Goal: Task Accomplishment & Management: Use online tool/utility

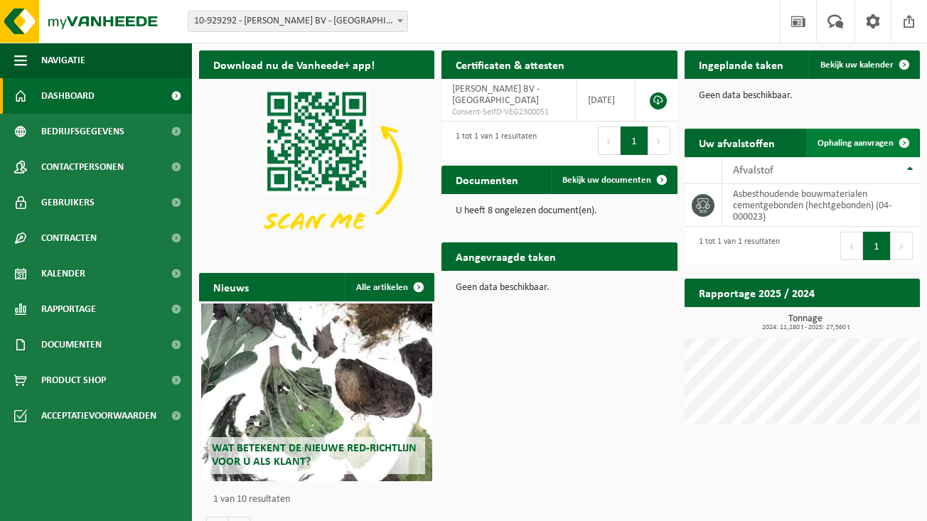
click at [832, 153] on link "Ophaling aanvragen" at bounding box center [862, 143] width 112 height 28
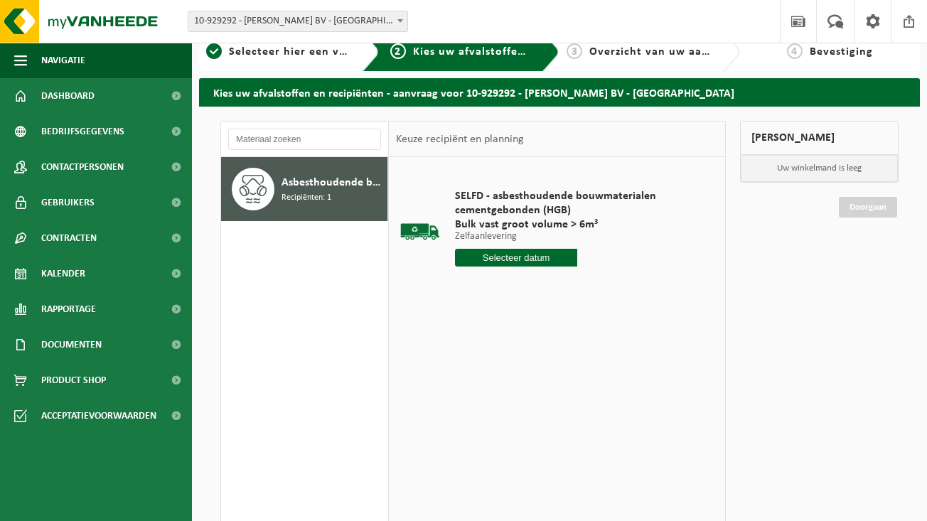
scroll to position [20, 0]
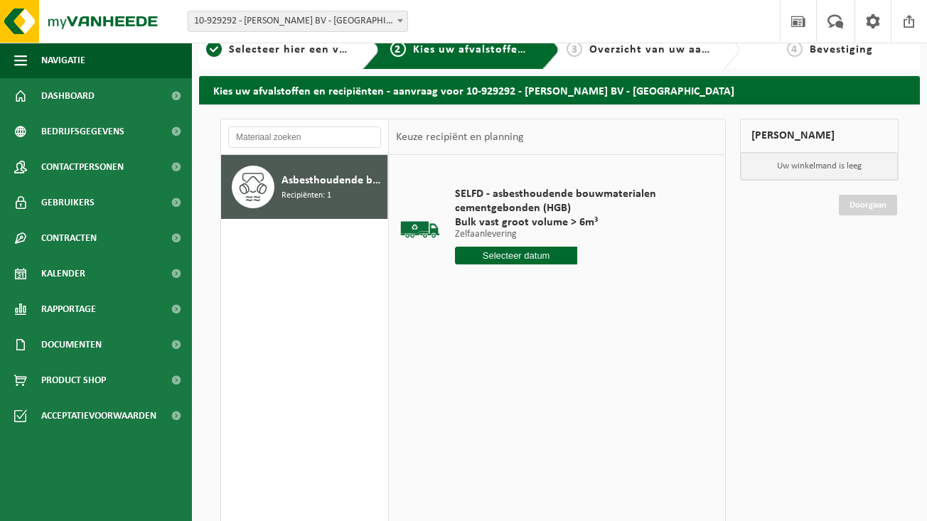
click at [543, 254] on input "text" at bounding box center [516, 256] width 122 height 18
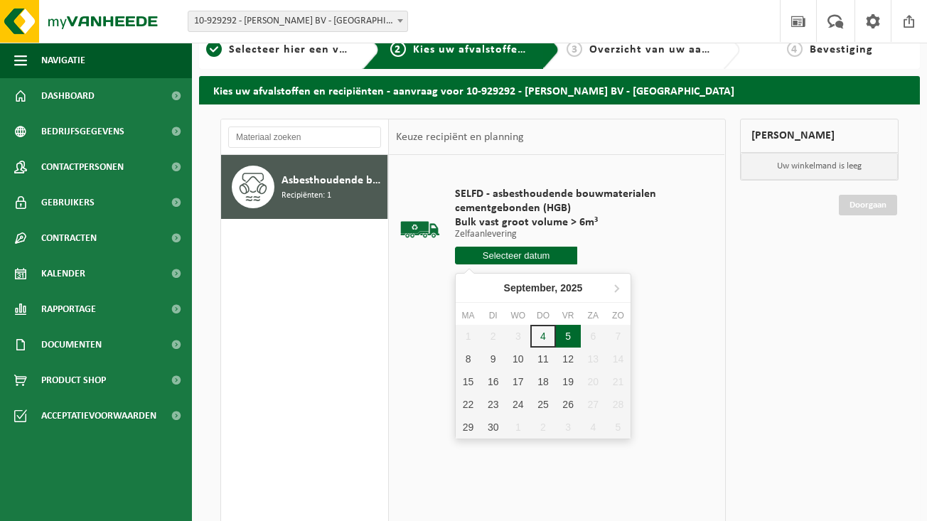
click at [565, 330] on div "5" at bounding box center [568, 336] width 25 height 23
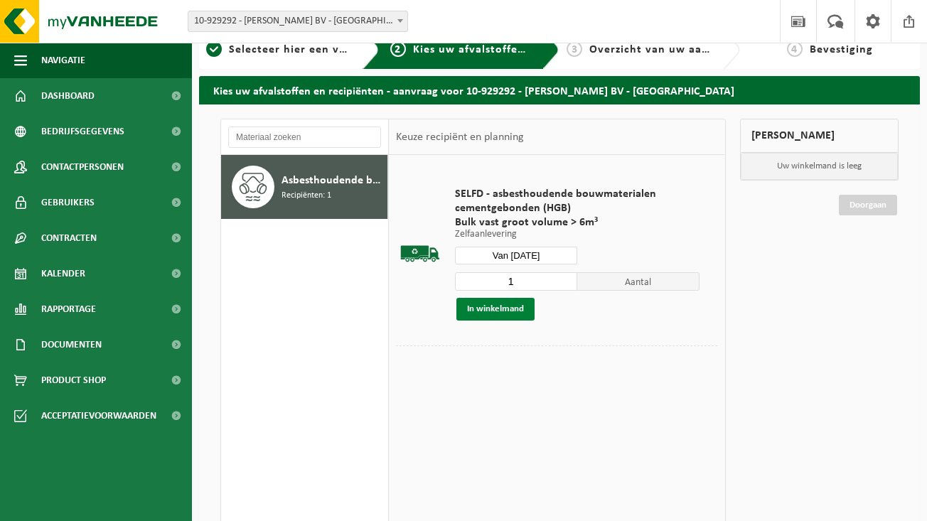
click at [496, 309] on button "In winkelmand" at bounding box center [496, 309] width 78 height 23
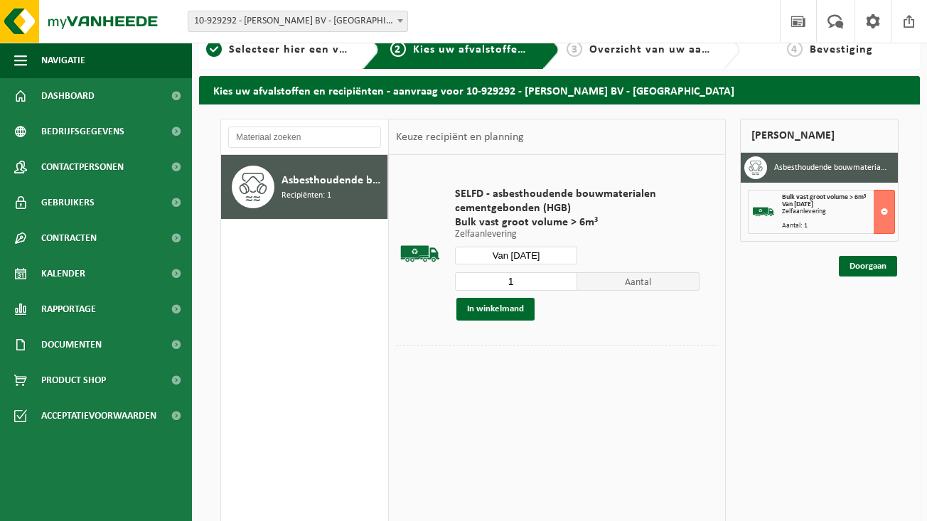
click at [523, 255] on input "Van 2025-09-05" at bounding box center [516, 256] width 122 height 18
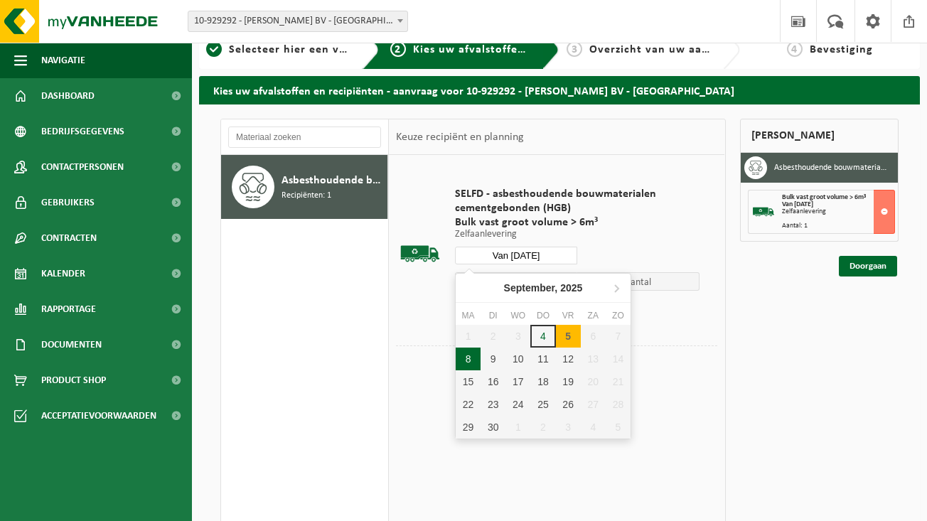
click at [469, 363] on div "8" at bounding box center [468, 359] width 25 height 23
type input "Van 2025-09-08"
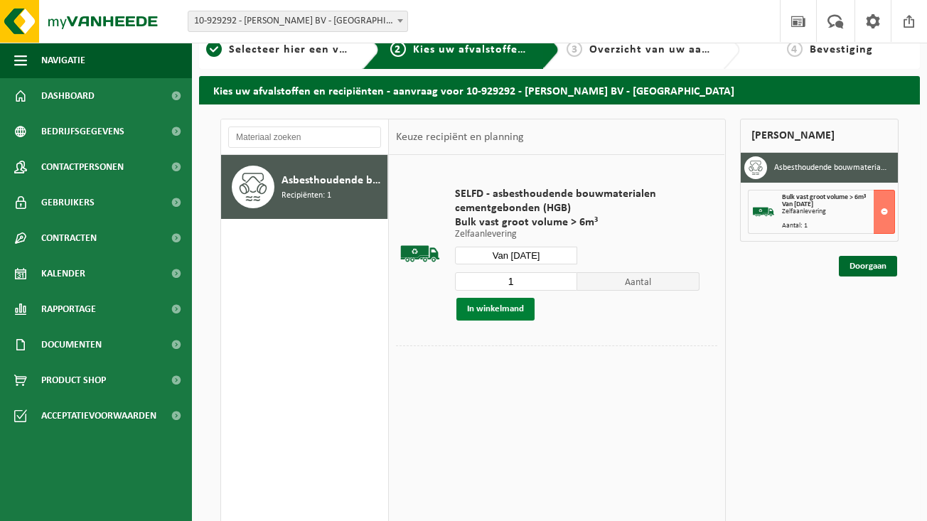
click at [509, 311] on button "In winkelmand" at bounding box center [496, 309] width 78 height 23
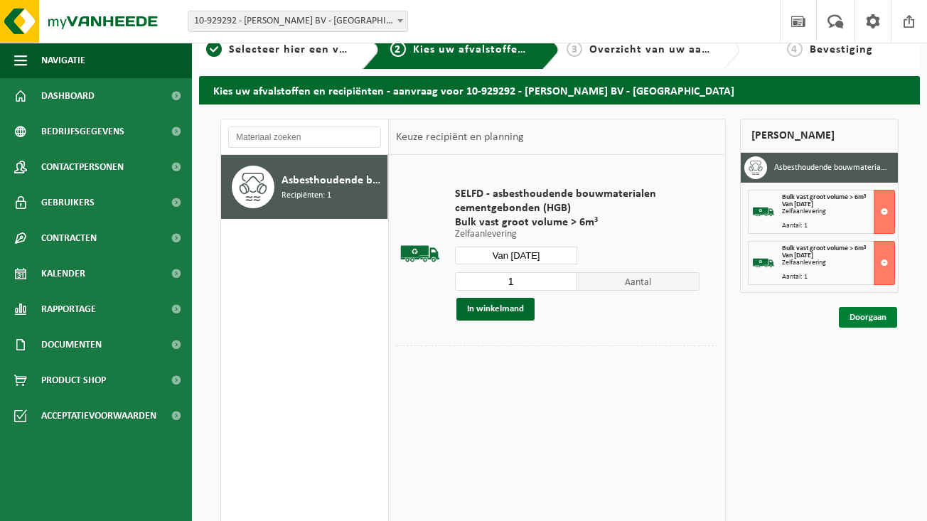
click at [869, 323] on link "Doorgaan" at bounding box center [868, 317] width 58 height 21
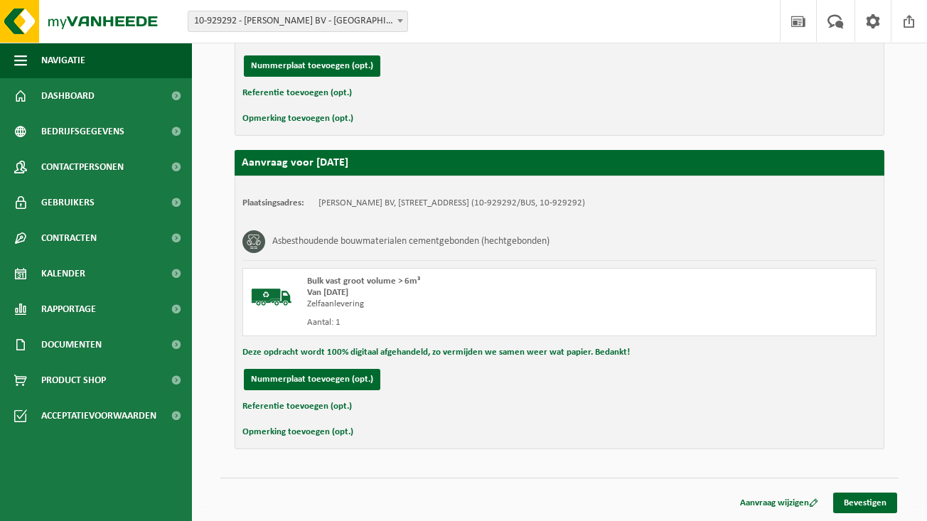
scroll to position [401, 0]
click at [869, 502] on link "Bevestigen" at bounding box center [865, 503] width 64 height 21
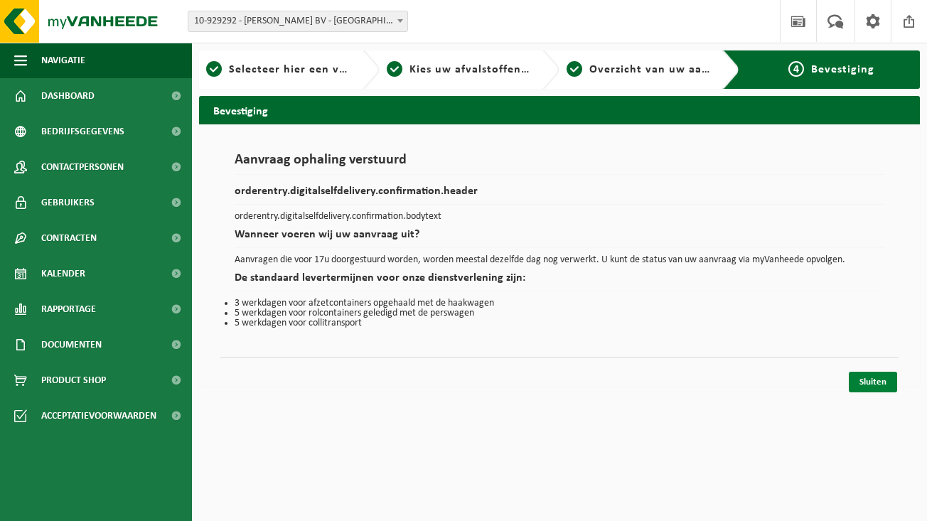
click at [873, 388] on link "Sluiten" at bounding box center [873, 382] width 48 height 21
